Goal: Task Accomplishment & Management: Manage account settings

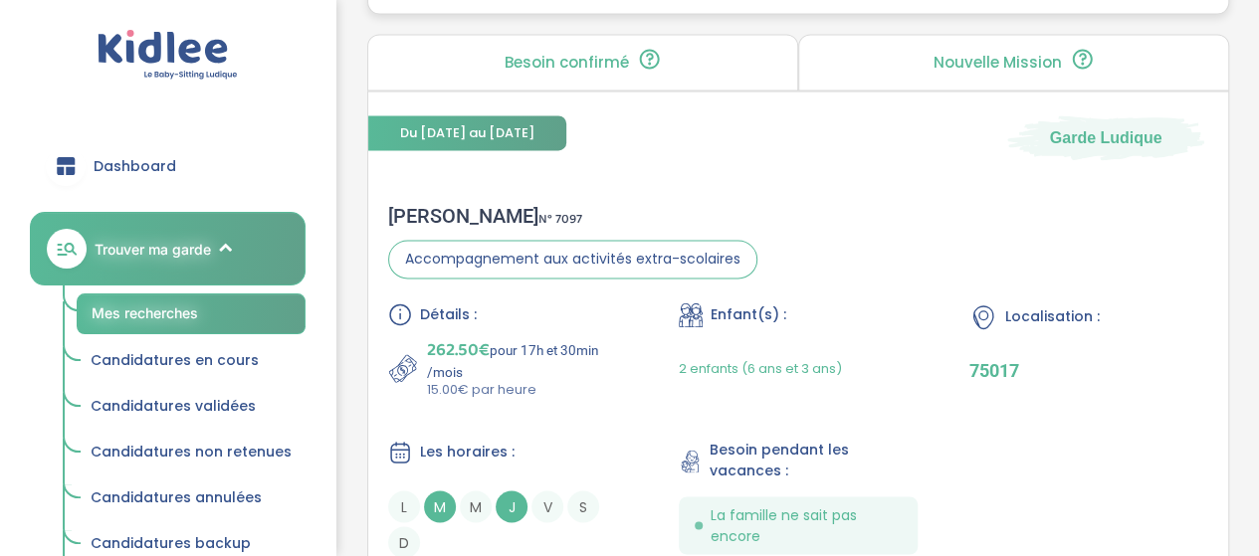
scroll to position [5189, 0]
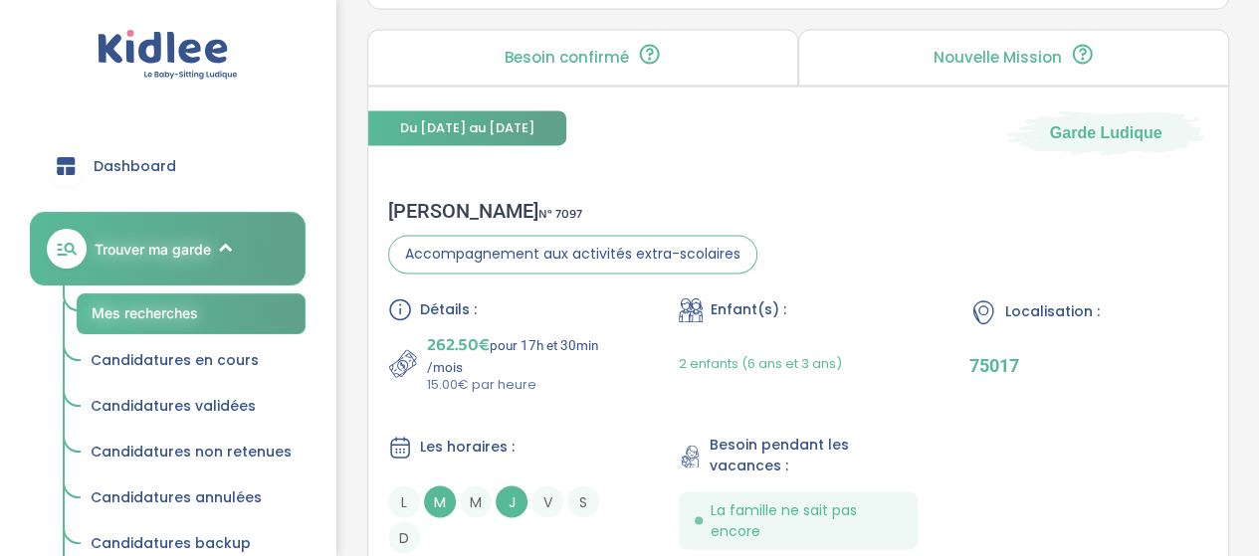
click at [183, 359] on span "Candidatures en cours" at bounding box center [175, 360] width 168 height 20
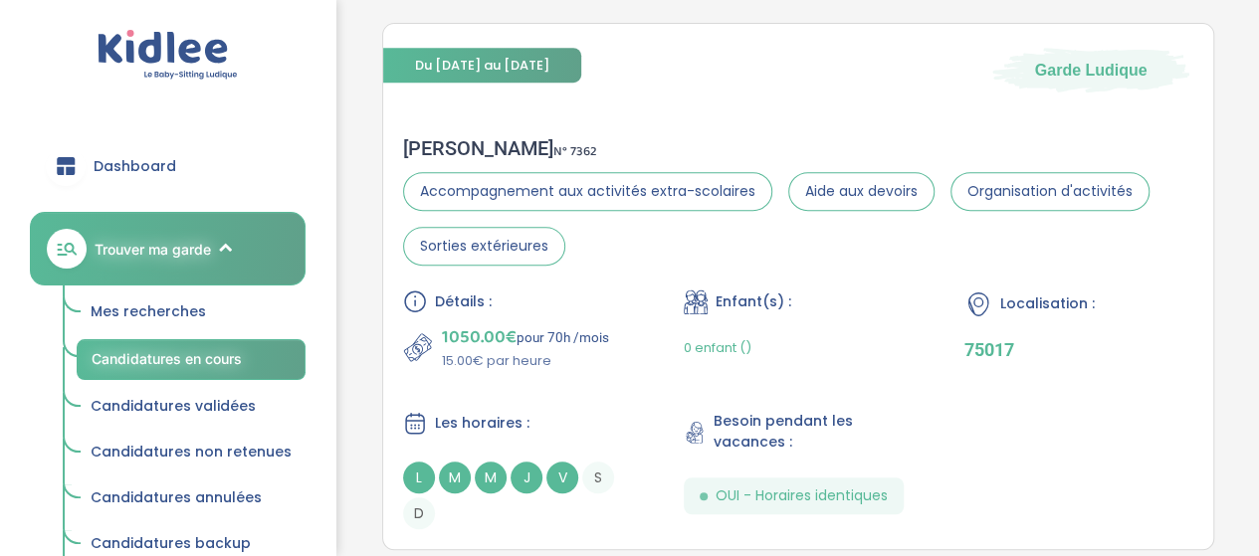
scroll to position [346, 0]
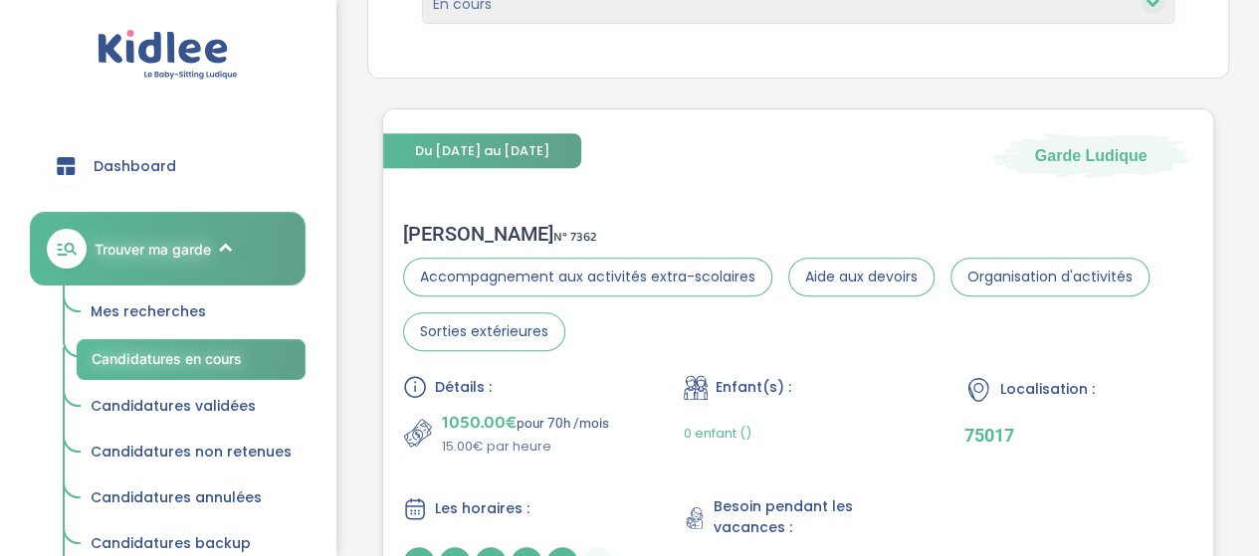
click at [434, 233] on div "Anna C . N° 7362" at bounding box center [798, 234] width 790 height 24
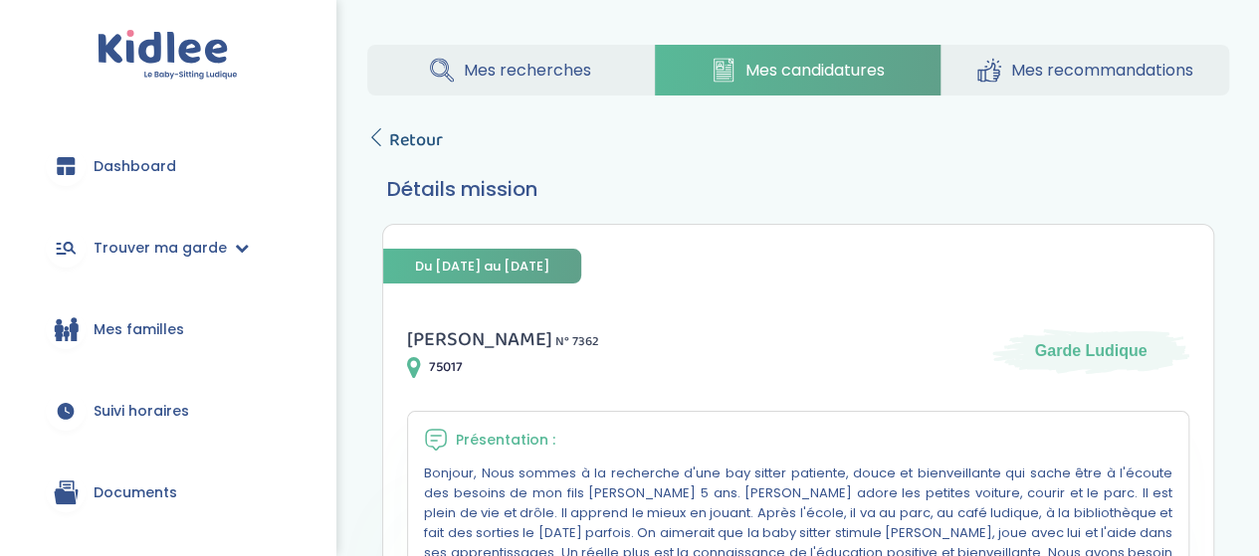
click at [405, 136] on span "Retour" at bounding box center [416, 140] width 54 height 28
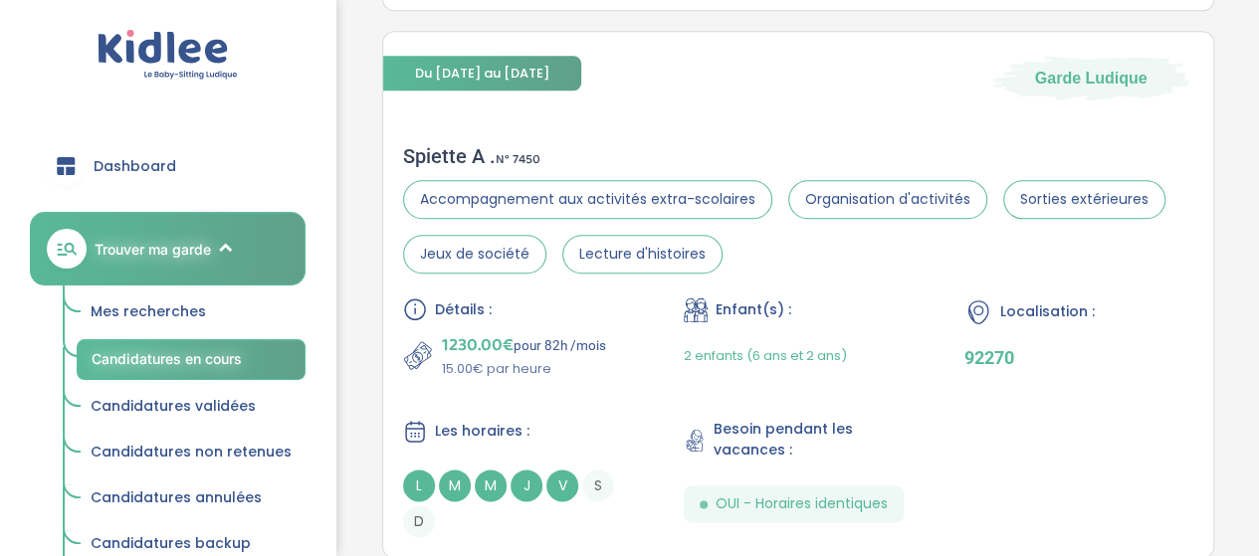
scroll to position [784, 0]
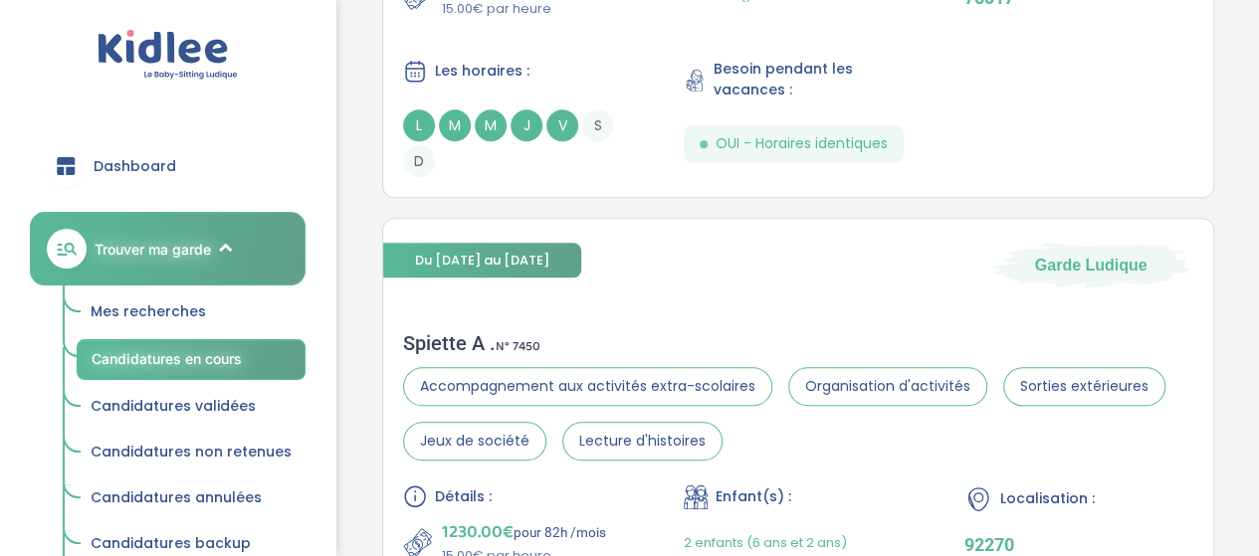
click at [426, 331] on div "Spiette A . N° 7450" at bounding box center [798, 343] width 790 height 24
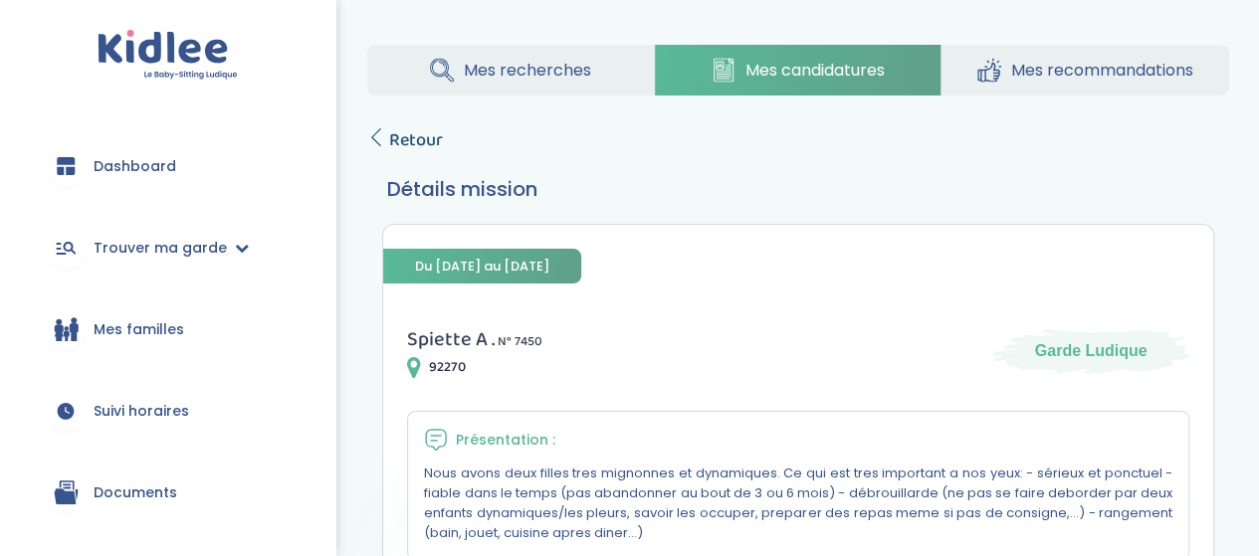
click at [435, 150] on span "Retour" at bounding box center [416, 140] width 54 height 28
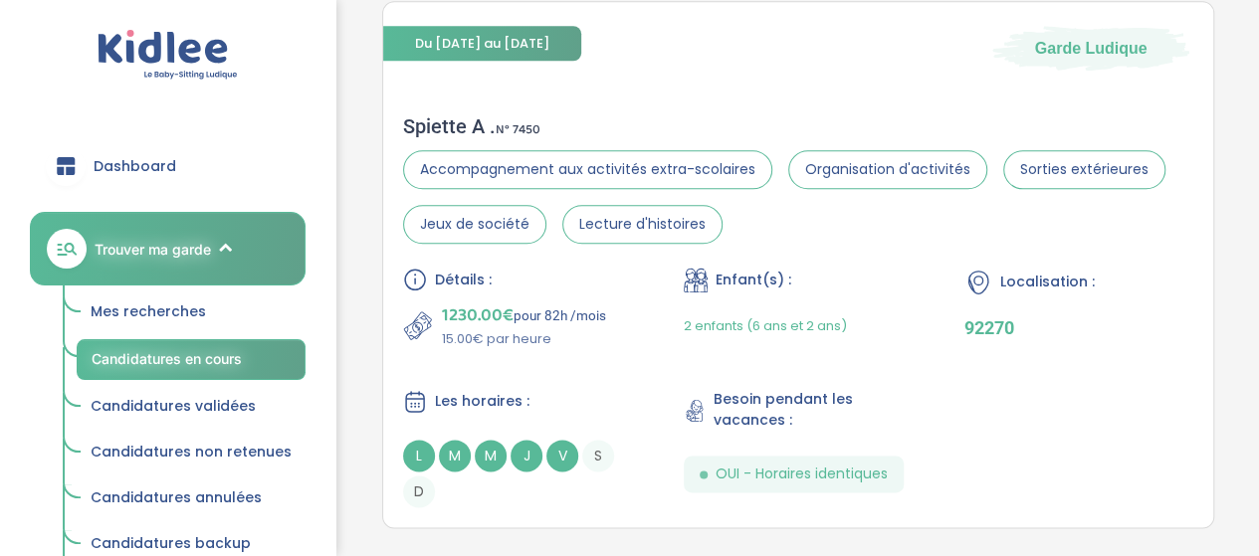
scroll to position [964, 0]
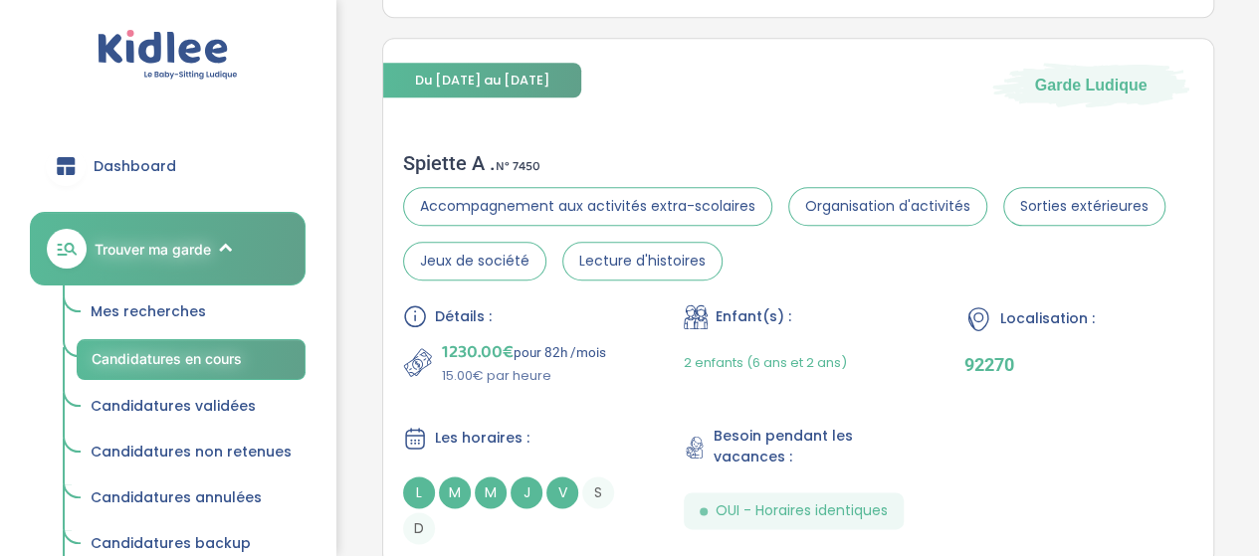
click at [447, 348] on span "1230.00€" at bounding box center [478, 352] width 72 height 28
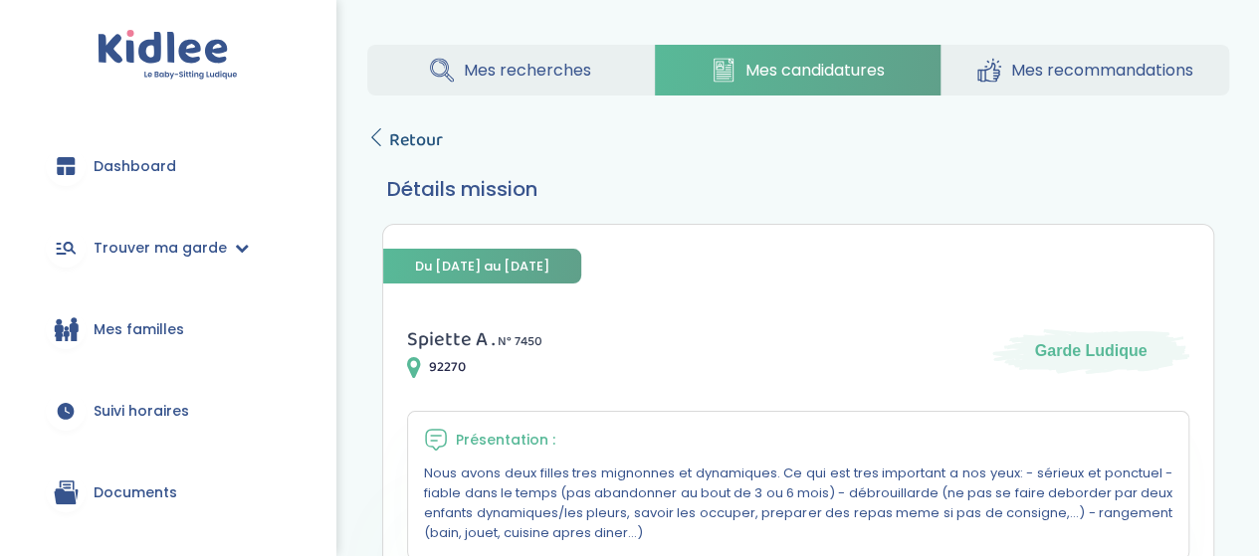
click at [402, 138] on span "Retour" at bounding box center [416, 140] width 54 height 28
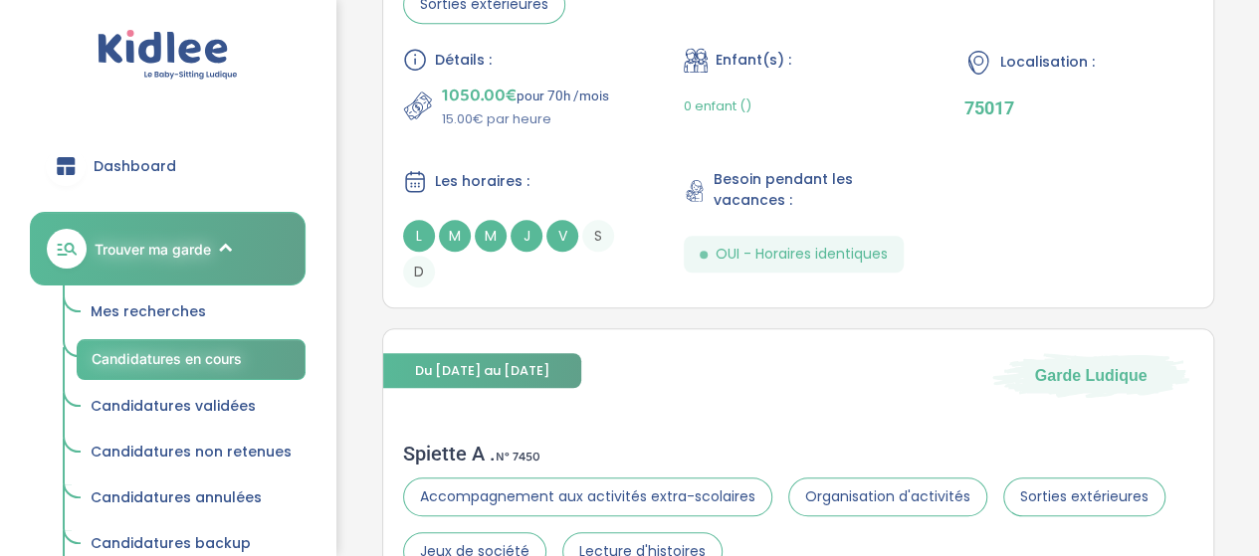
scroll to position [671, 0]
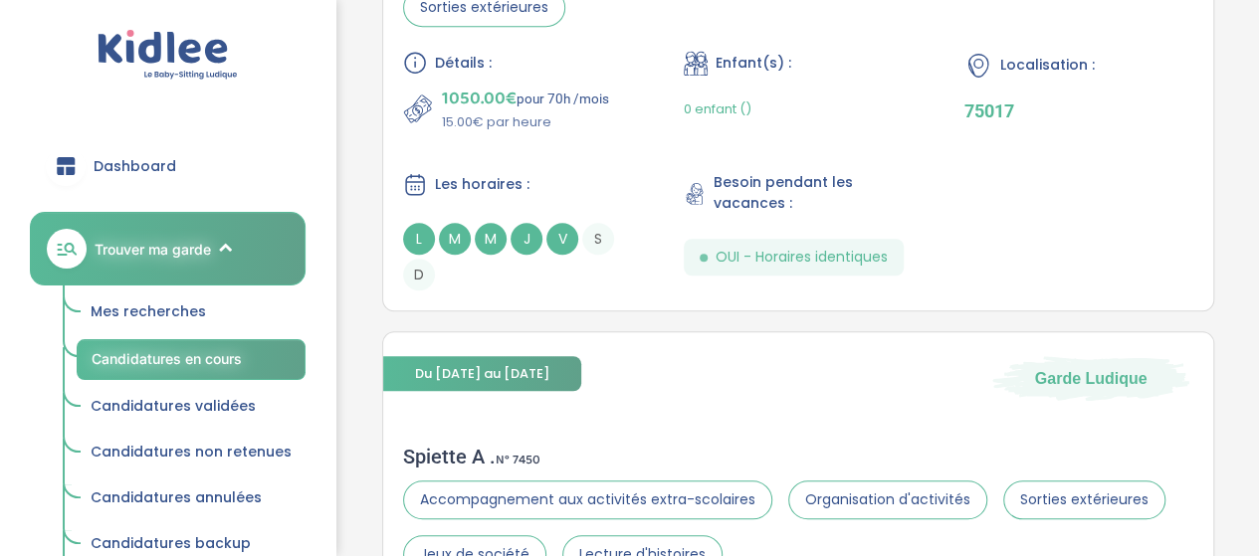
click at [179, 365] on span "Candidatures en cours" at bounding box center [167, 358] width 150 height 17
click at [211, 448] on span "Candidatures non retenues" at bounding box center [191, 452] width 201 height 20
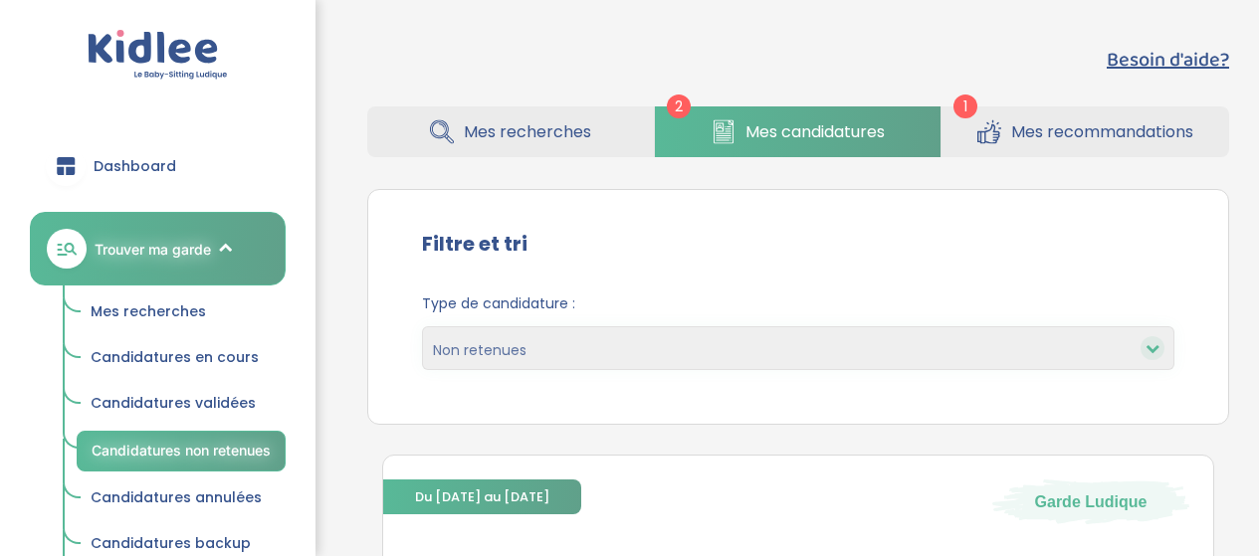
select select "declined"
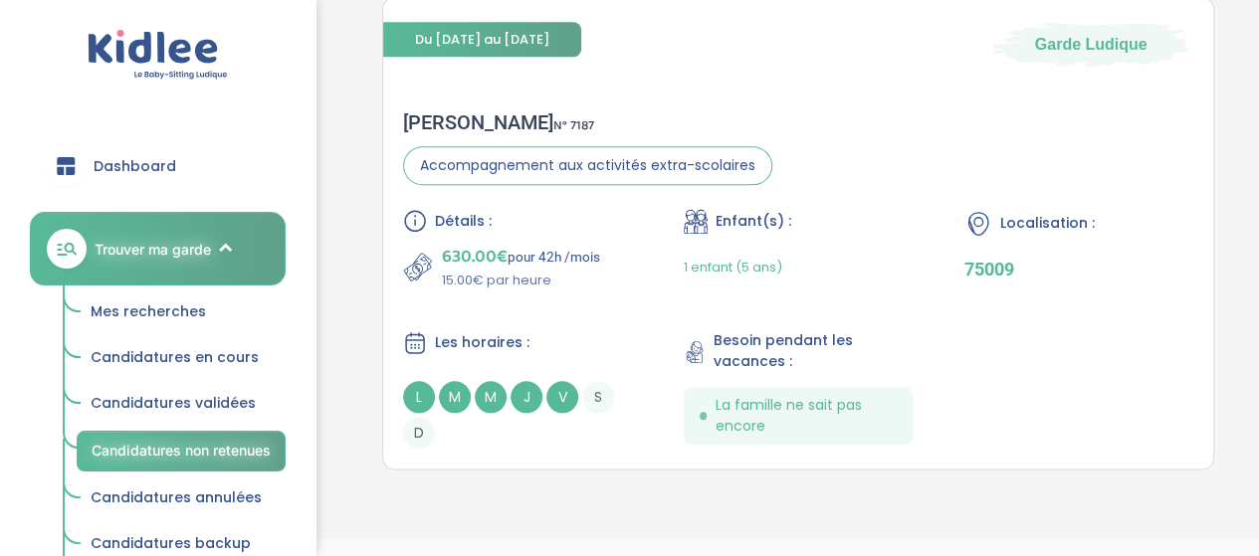
scroll to position [953, 0]
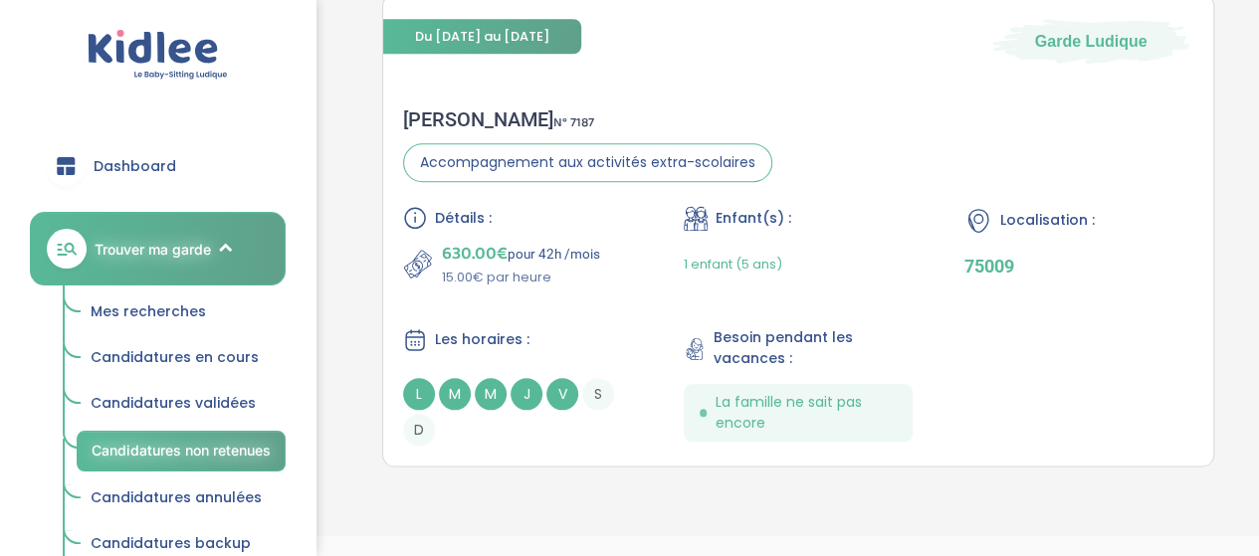
click at [203, 407] on span "Candidatures validées" at bounding box center [173, 403] width 165 height 20
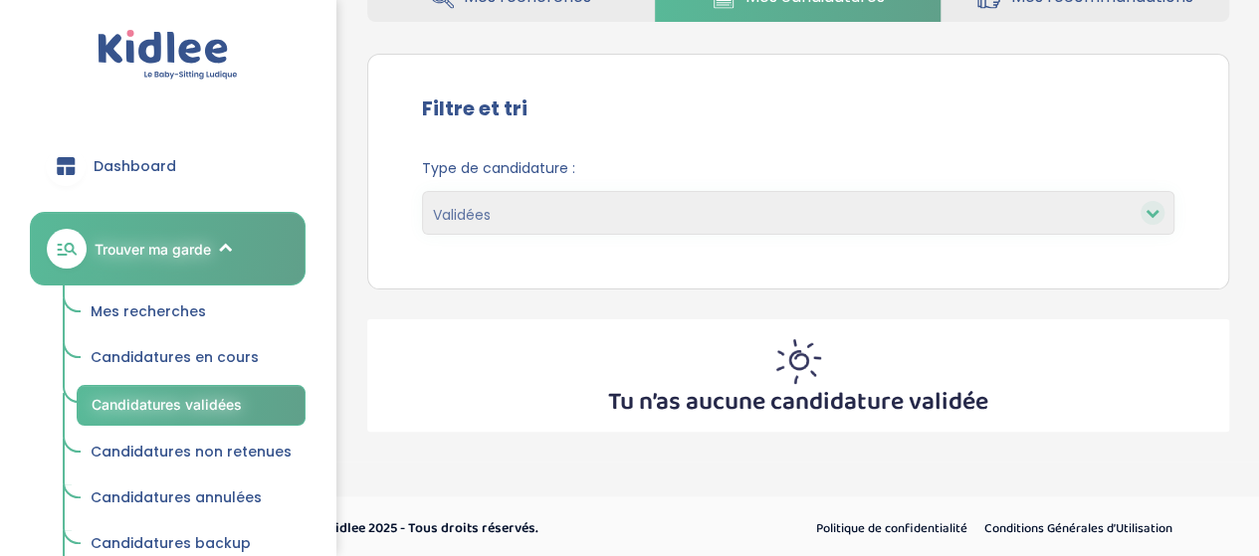
scroll to position [139, 0]
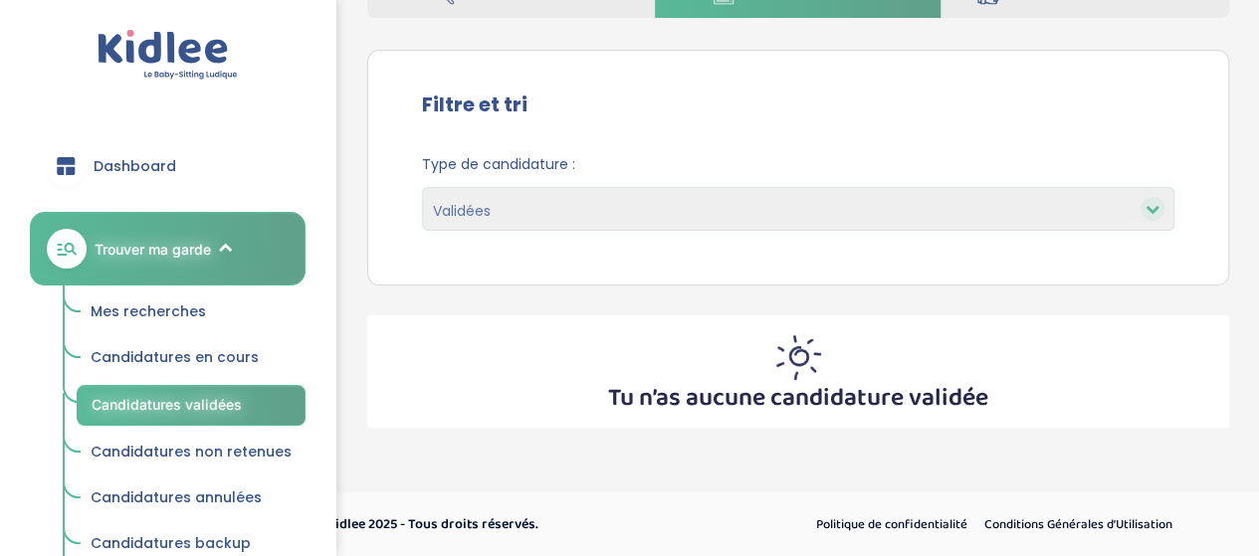
click at [1043, 226] on select "En cours Validées Non retenues Annulées Backup" at bounding box center [798, 209] width 752 height 44
select select "canceled"
click at [422, 187] on select "En cours Validées Non retenues Annulées Backup" at bounding box center [798, 209] width 752 height 44
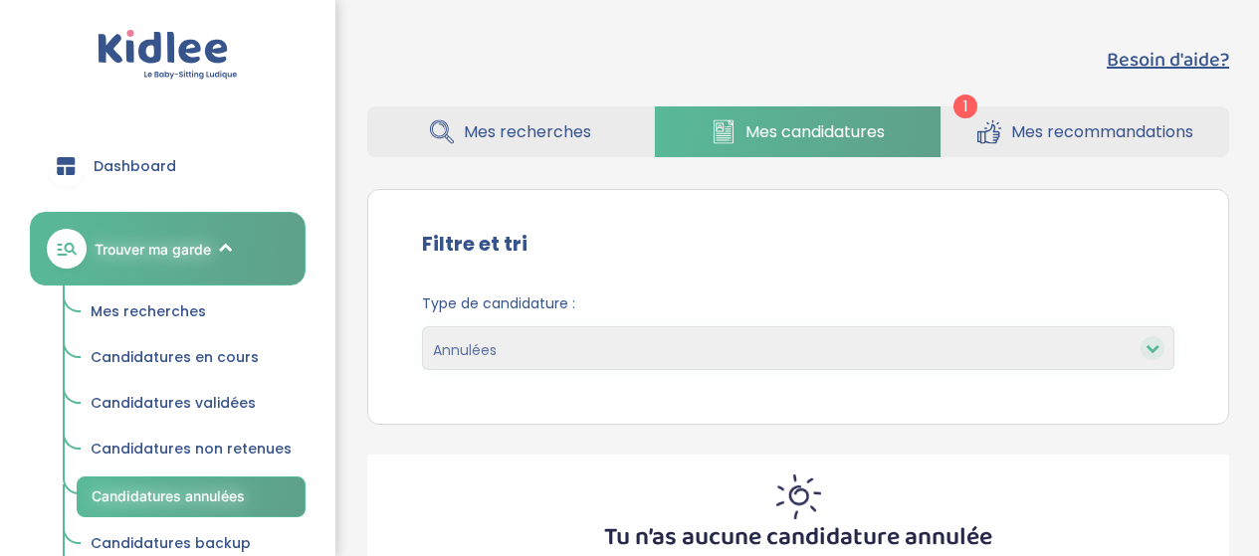
select select "canceled"
